Goal: Transaction & Acquisition: Obtain resource

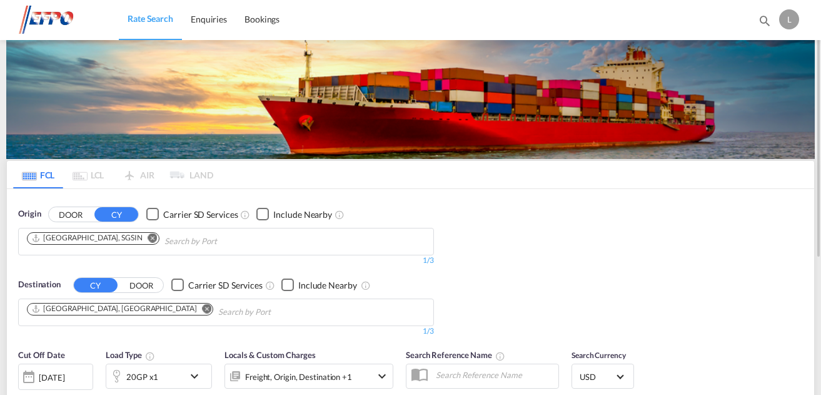
click at [148, 239] on md-icon "Remove" at bounding box center [152, 237] width 9 height 9
click at [110, 239] on body "Rate Search Enquiries Bookings Rate Search Enquiries Bookings" at bounding box center [410, 197] width 821 height 395
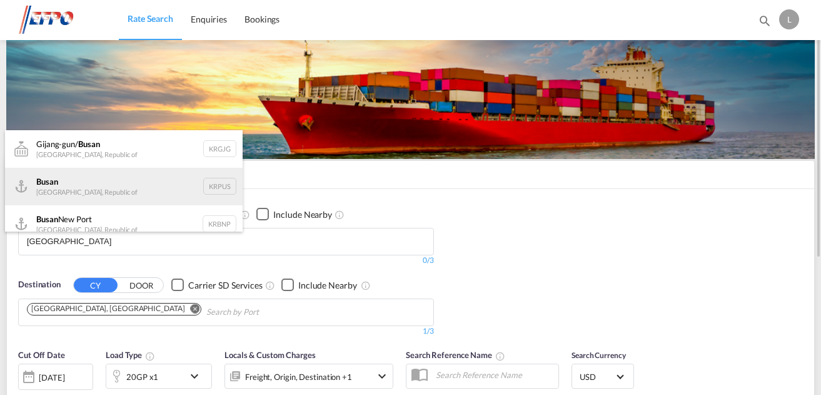
type input "[GEOGRAPHIC_DATA]"
click at [81, 192] on div "Busan Korea, Republic of KRPUS" at bounding box center [124, 187] width 238 height 38
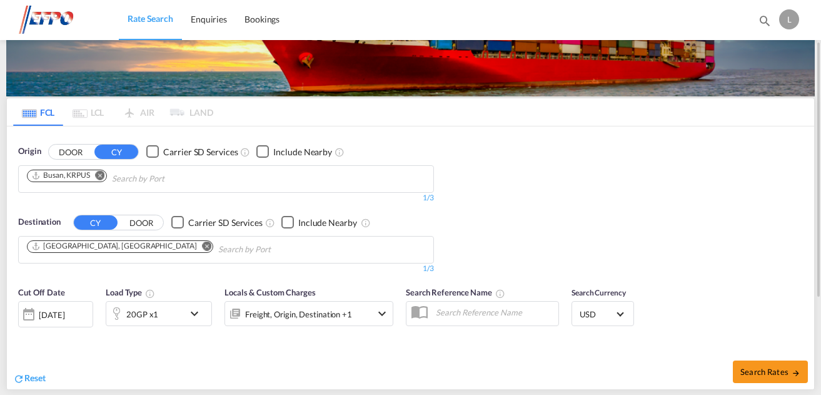
scroll to position [125, 0]
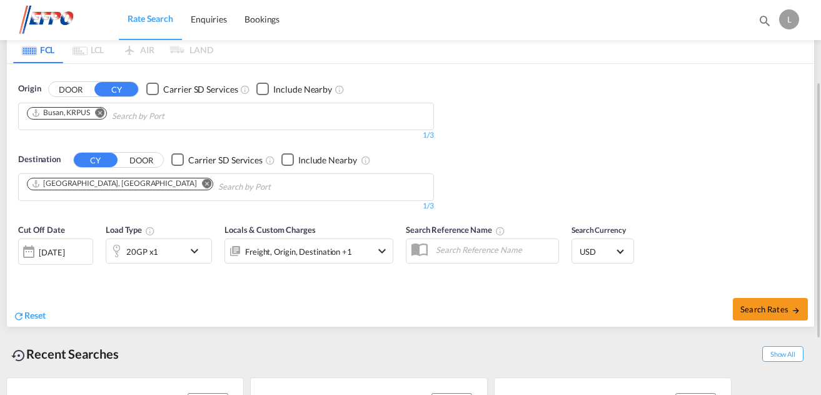
click at [64, 246] on div "[DATE]" at bounding box center [52, 251] width 26 height 11
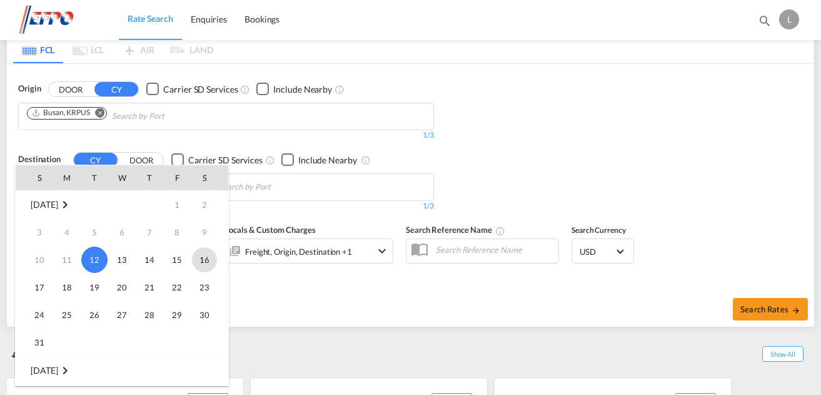
click at [204, 260] on span "16" at bounding box center [204, 259] width 25 height 25
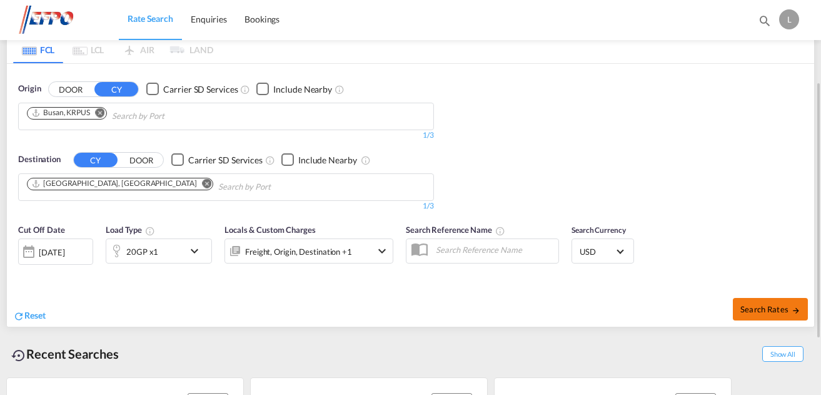
click at [761, 312] on span "Search Rates" at bounding box center [771, 309] width 60 height 10
type input "KRPUS to DEHAM / [DATE]"
